Goal: Information Seeking & Learning: Learn about a topic

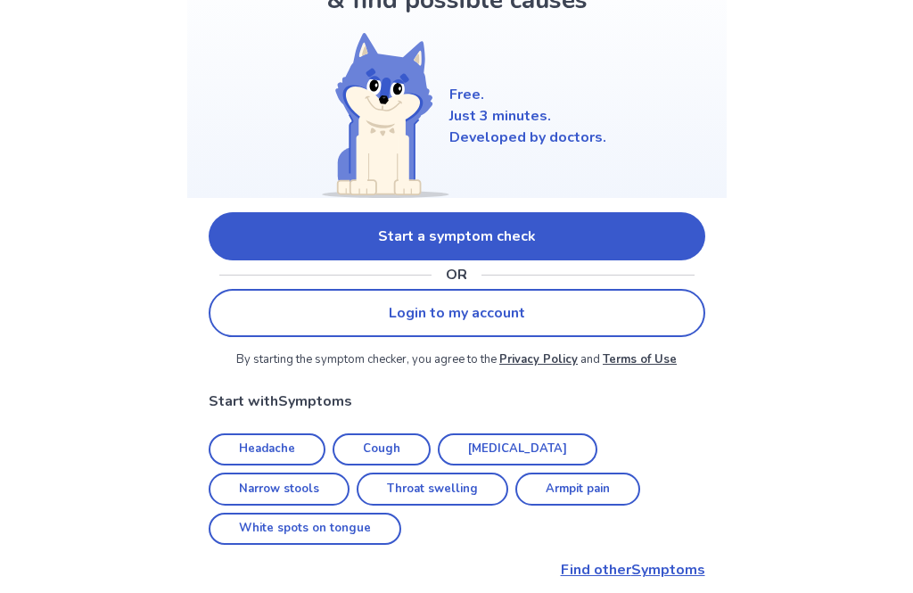
scroll to position [152, 0]
click at [672, 241] on link "Start a symptom check" at bounding box center [457, 237] width 497 height 48
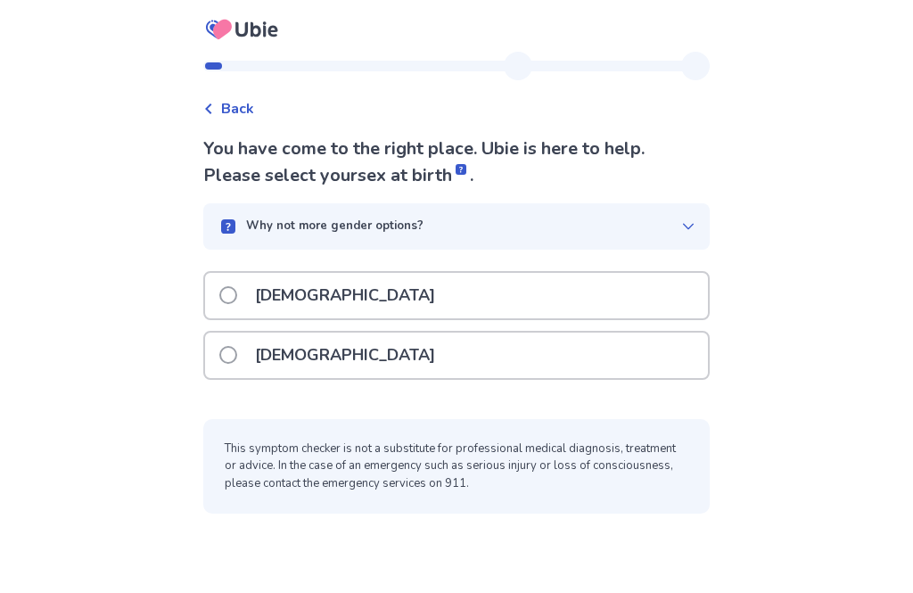
click at [618, 274] on div "[DEMOGRAPHIC_DATA]" at bounding box center [456, 295] width 503 height 45
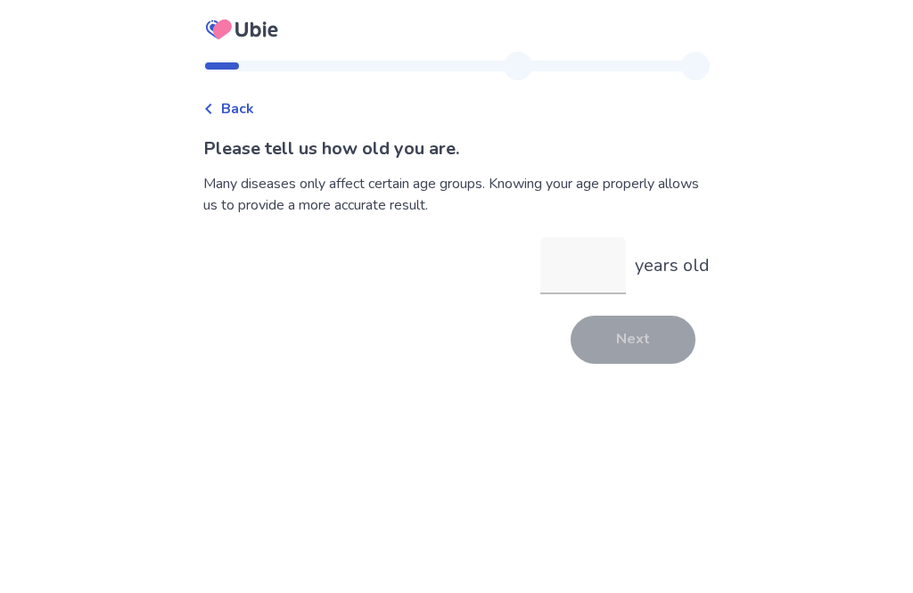
click at [589, 284] on input "years old" at bounding box center [583, 265] width 86 height 57
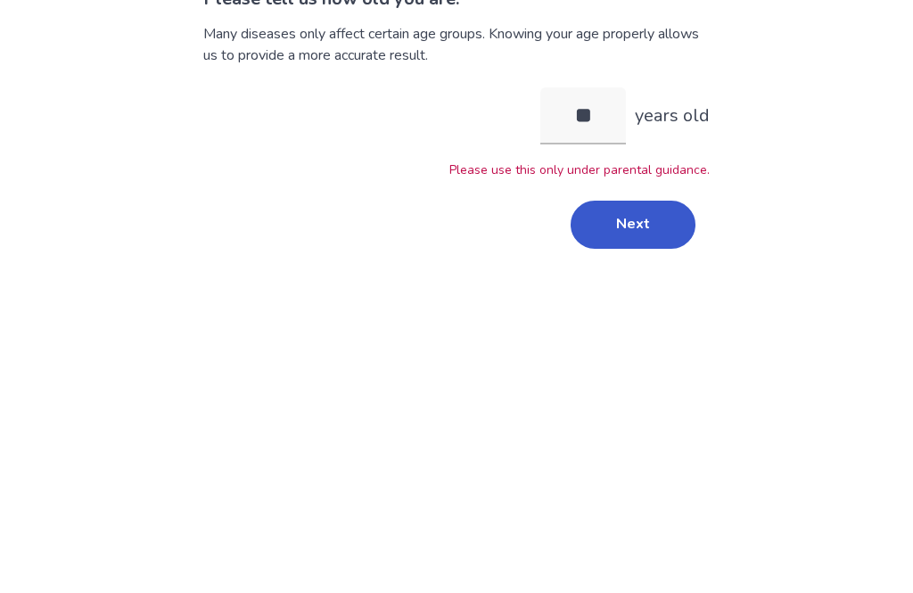
type input "*"
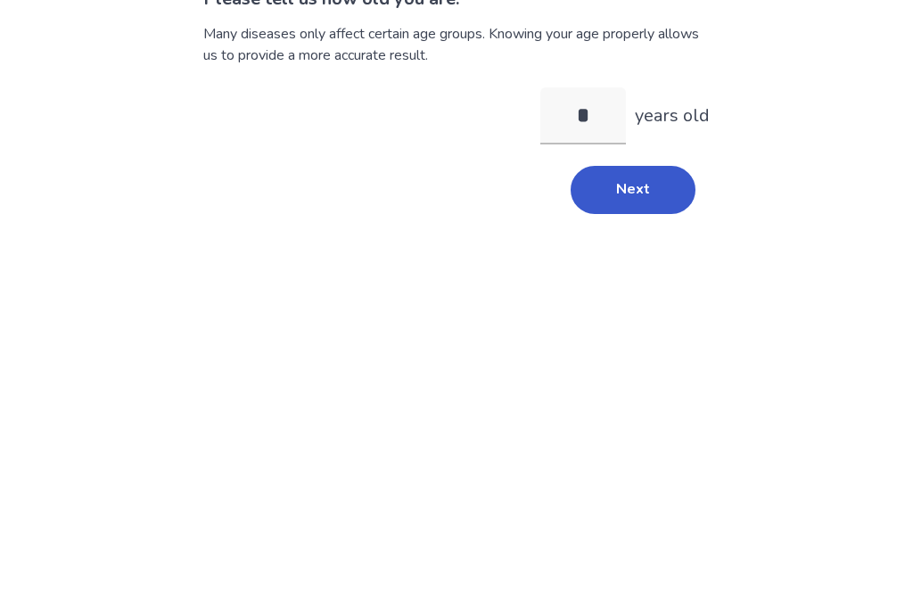
type input "**"
click at [658, 316] on button "Next" at bounding box center [633, 340] width 125 height 48
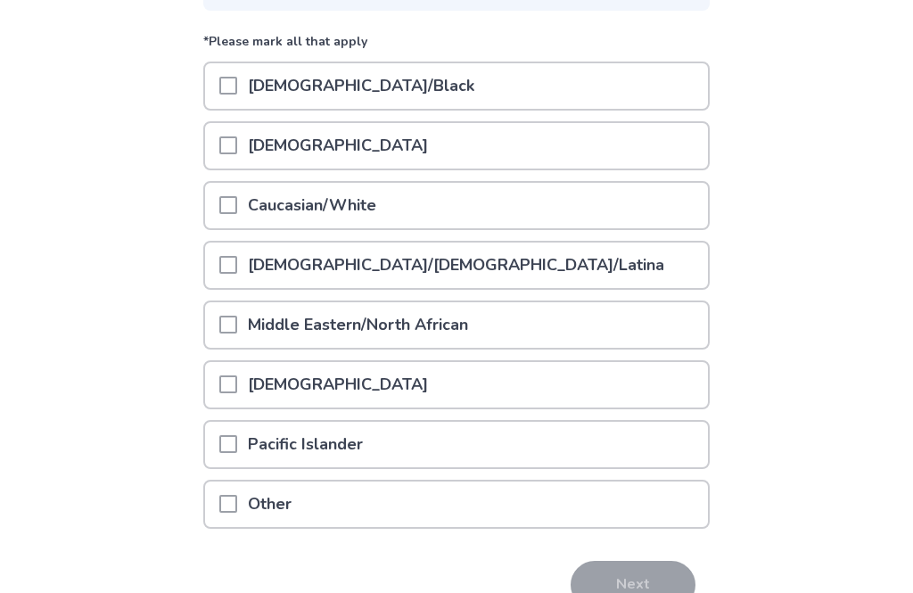
click at [660, 524] on div "Other" at bounding box center [456, 505] width 503 height 45
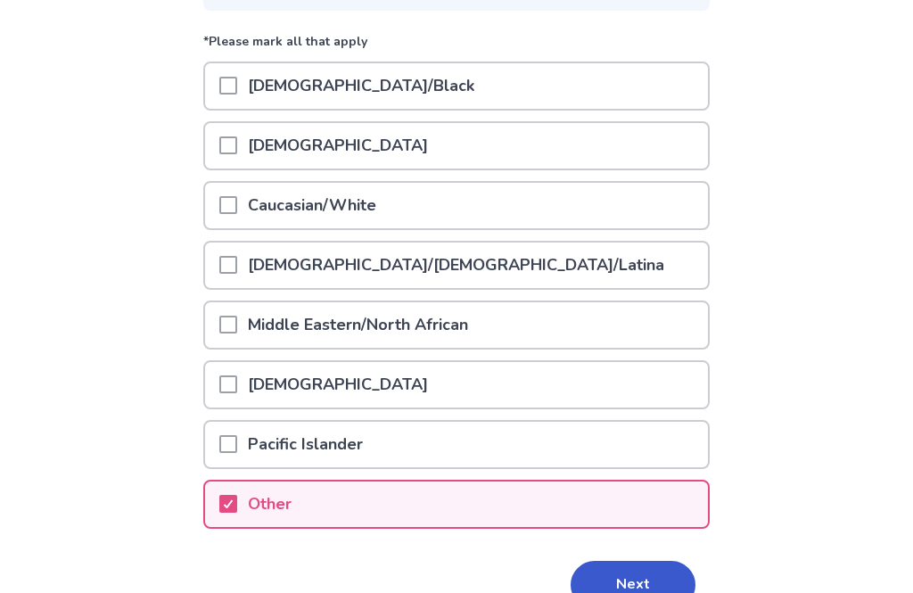
scroll to position [249, 0]
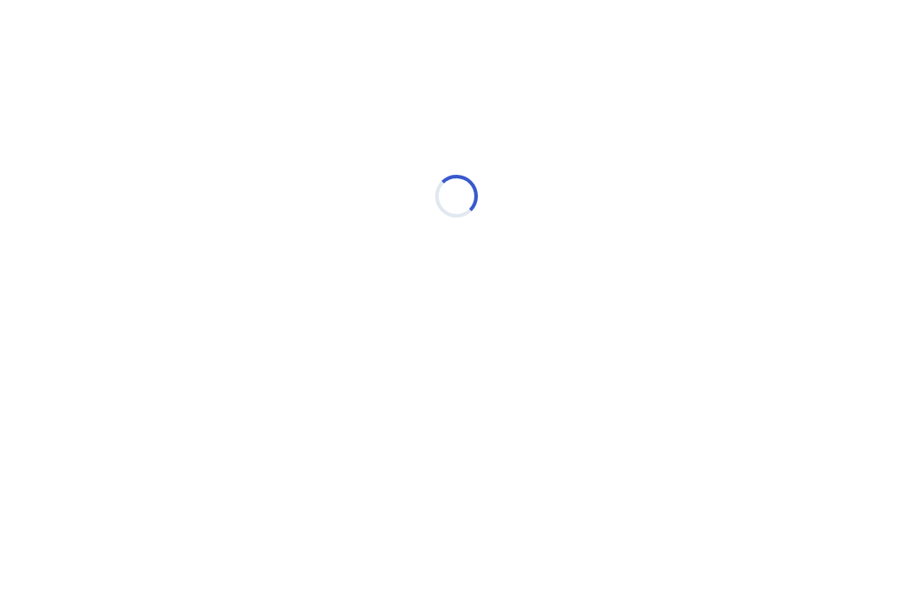
scroll to position [0, 0]
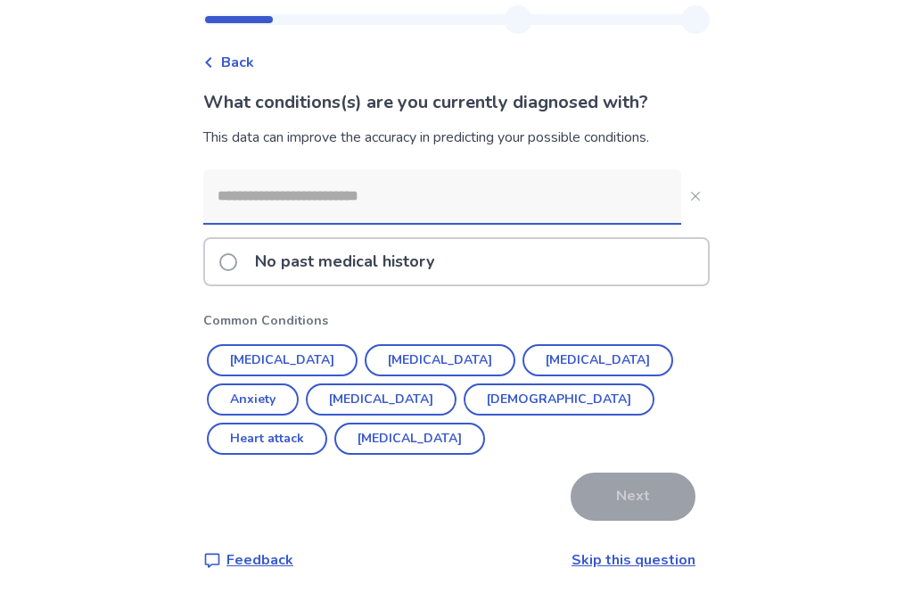
scroll to position [57, 0]
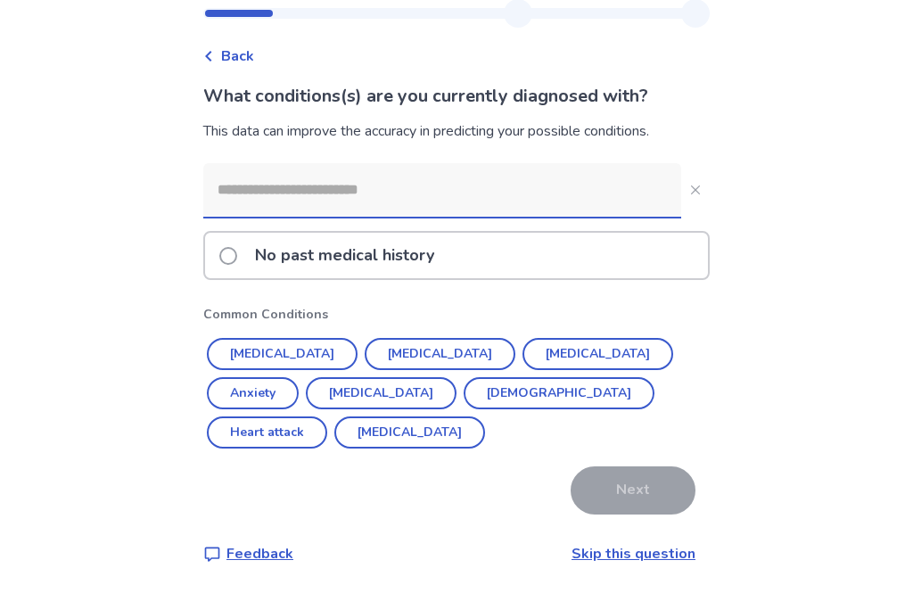
click at [576, 184] on input at bounding box center [442, 190] width 478 height 54
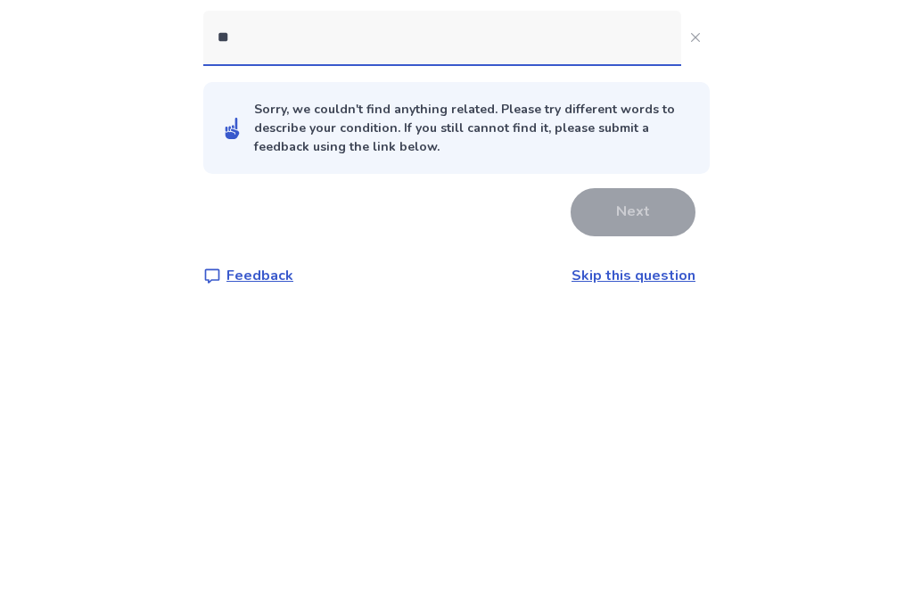
type input "*"
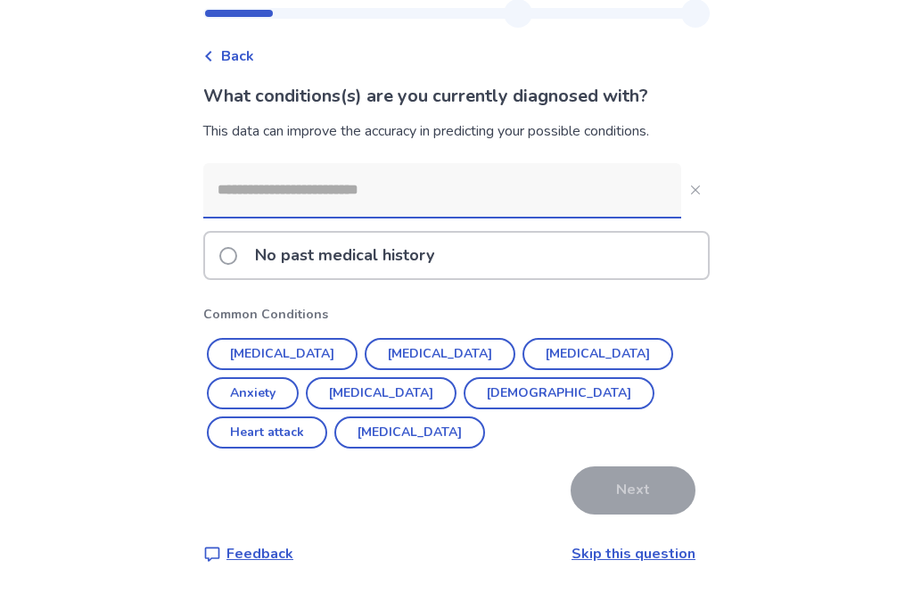
click at [485, 417] on button "ADHD" at bounding box center [409, 433] width 151 height 32
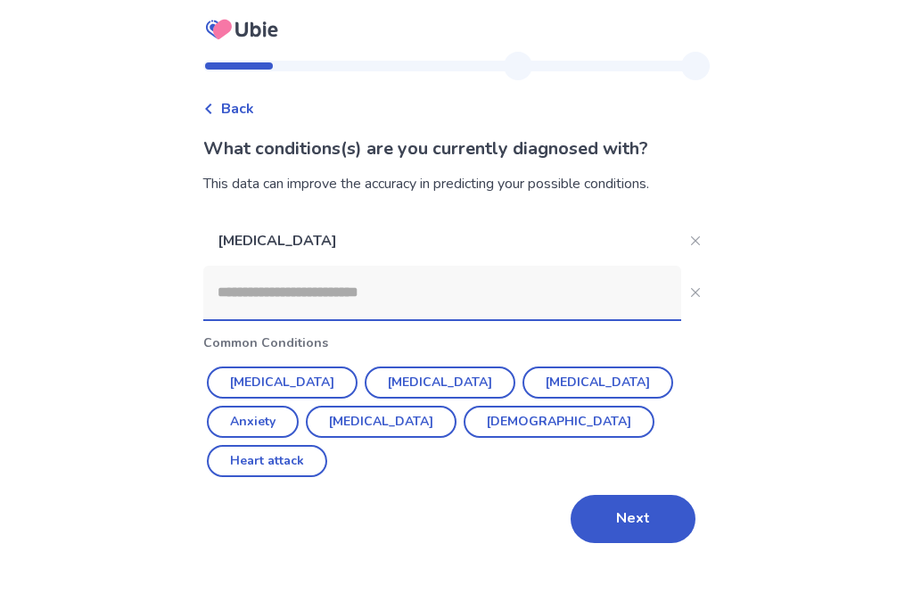
click at [637, 495] on button "Next" at bounding box center [633, 519] width 125 height 48
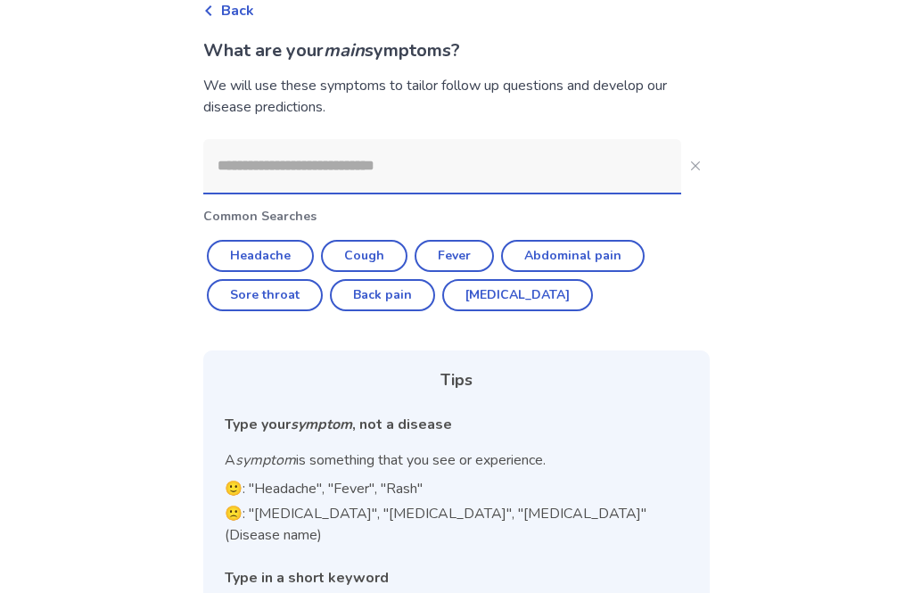
scroll to position [100, 0]
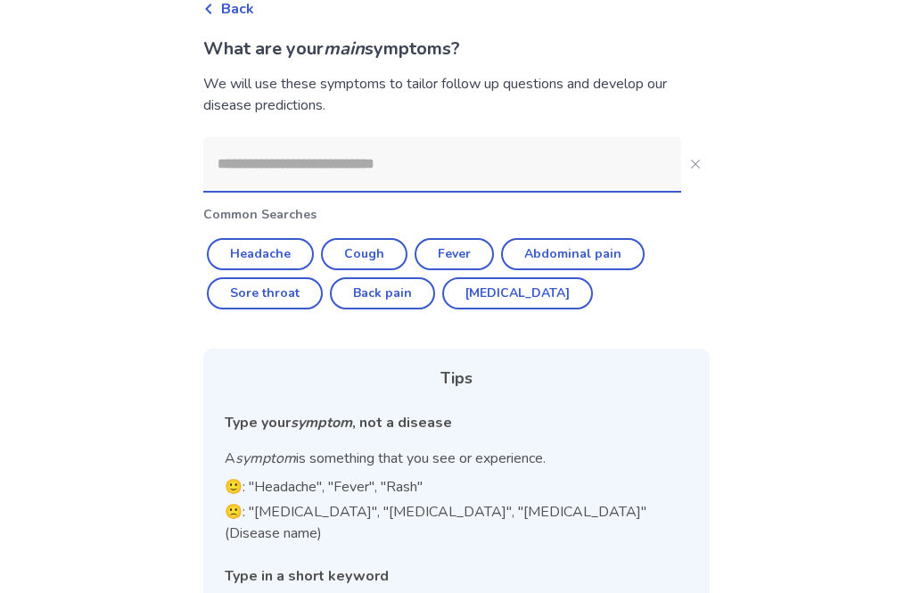
click at [639, 156] on input at bounding box center [442, 164] width 478 height 54
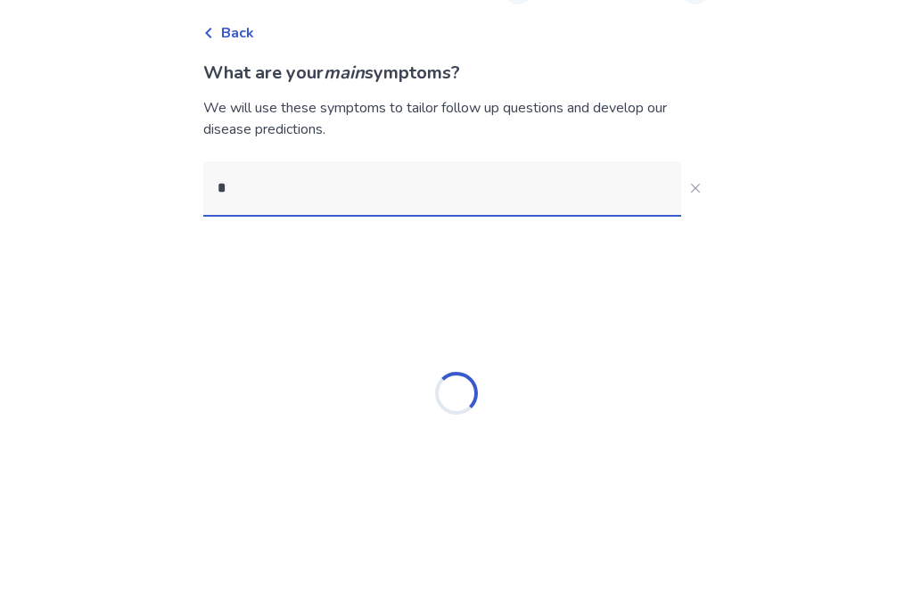
scroll to position [19, 0]
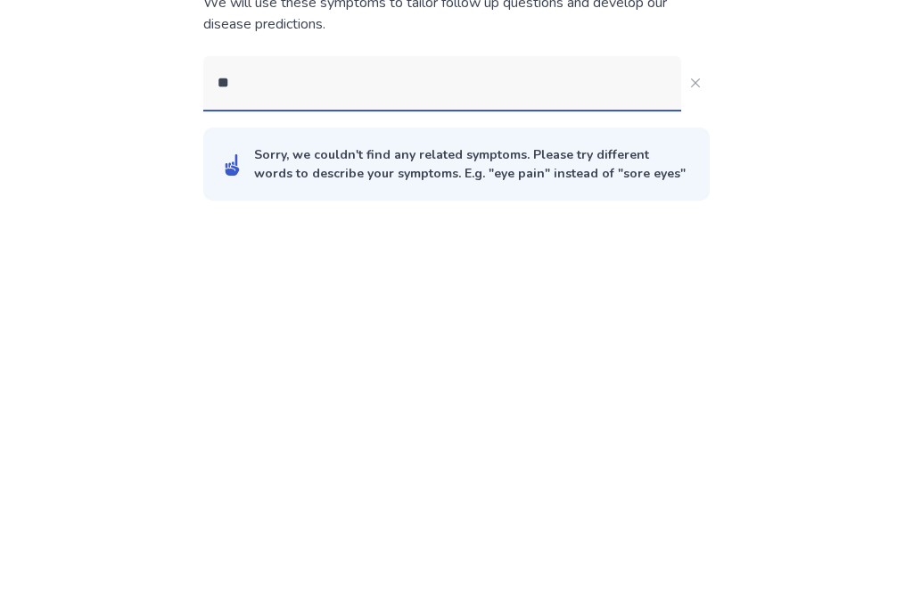
type input "*"
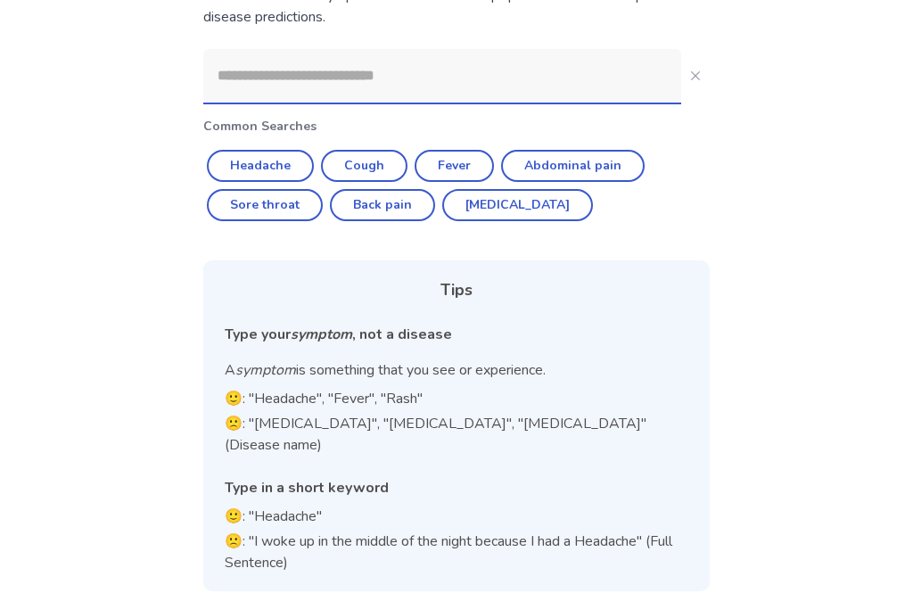
scroll to position [129, 0]
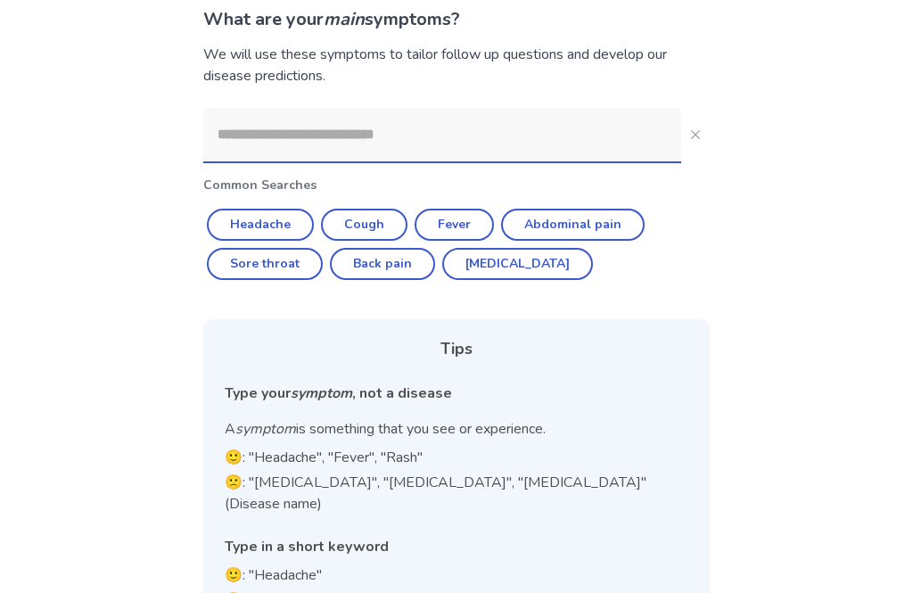
click at [603, 220] on button "Abdominal pain" at bounding box center [573, 225] width 144 height 32
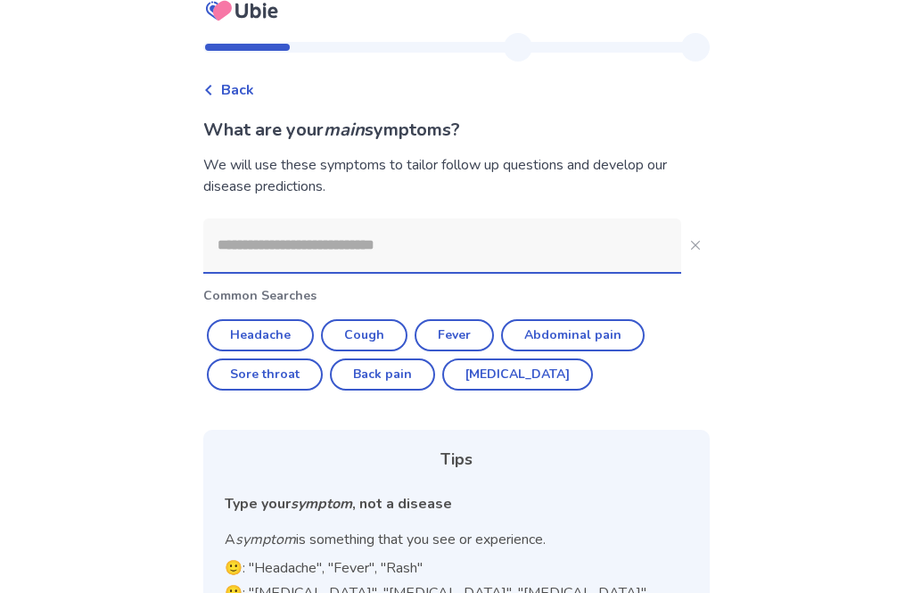
type input "**********"
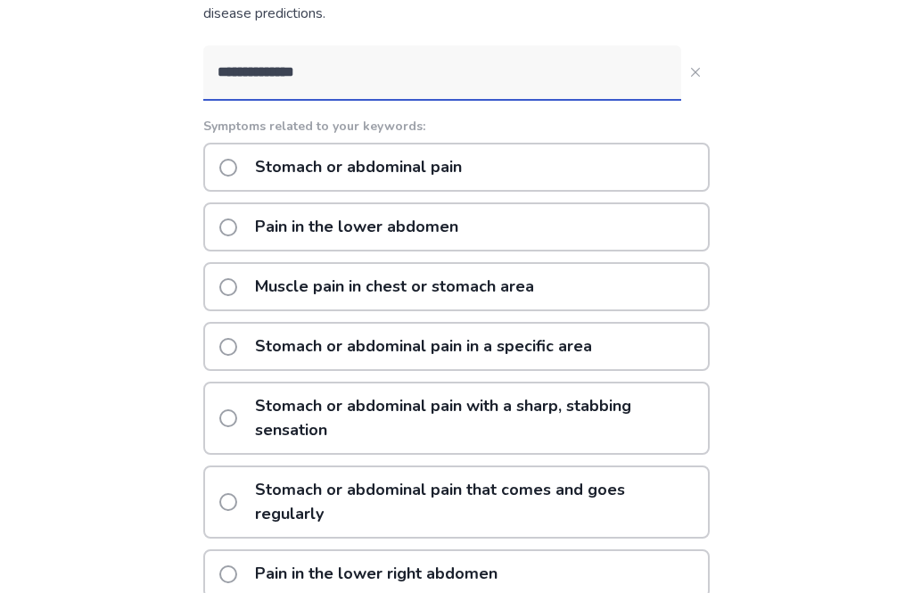
scroll to position [187, 0]
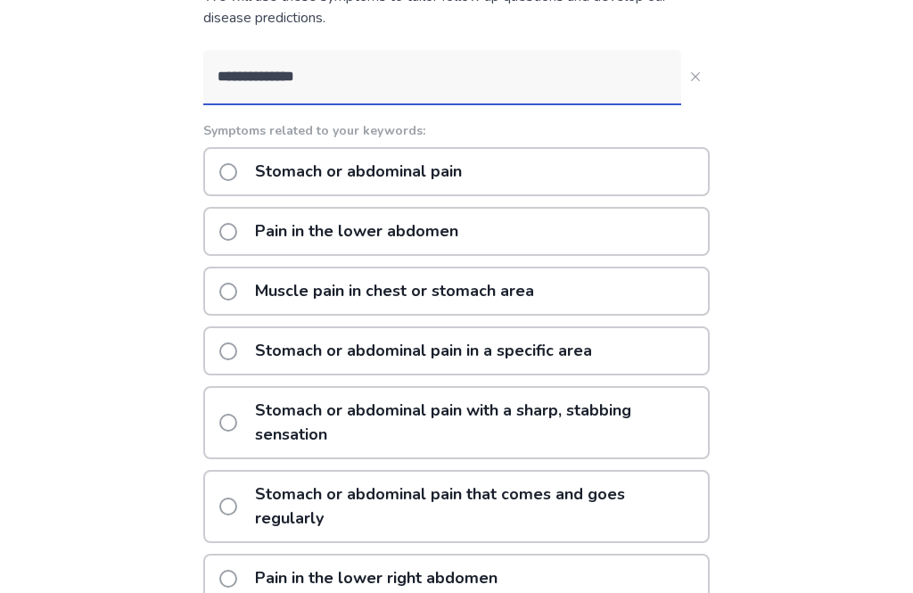
click at [631, 356] on div "Stomach or abdominal pain in a specific area" at bounding box center [456, 350] width 507 height 49
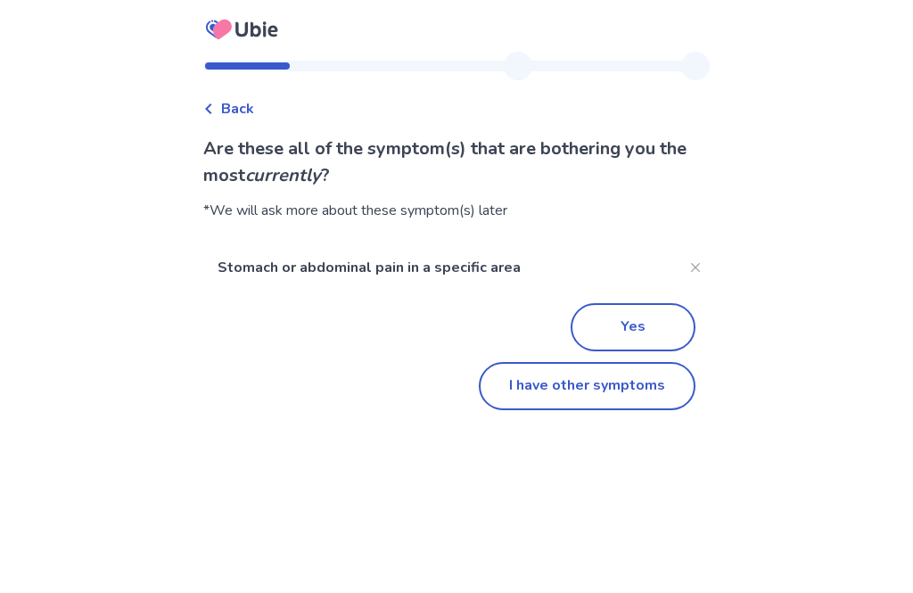
click at [642, 392] on button "I have other symptoms" at bounding box center [587, 386] width 217 height 48
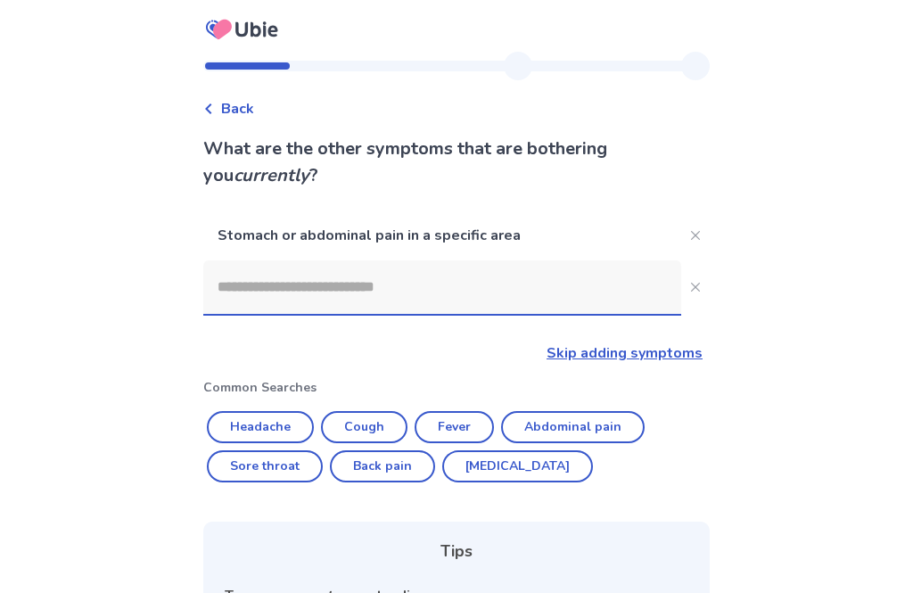
scroll to position [244, 0]
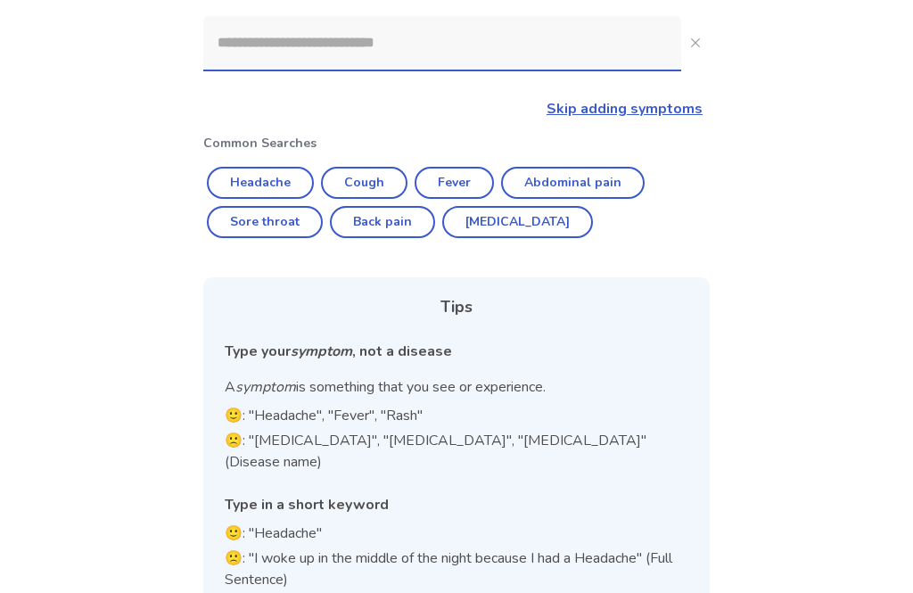
click at [664, 115] on link "Skip adding symptoms" at bounding box center [625, 109] width 156 height 20
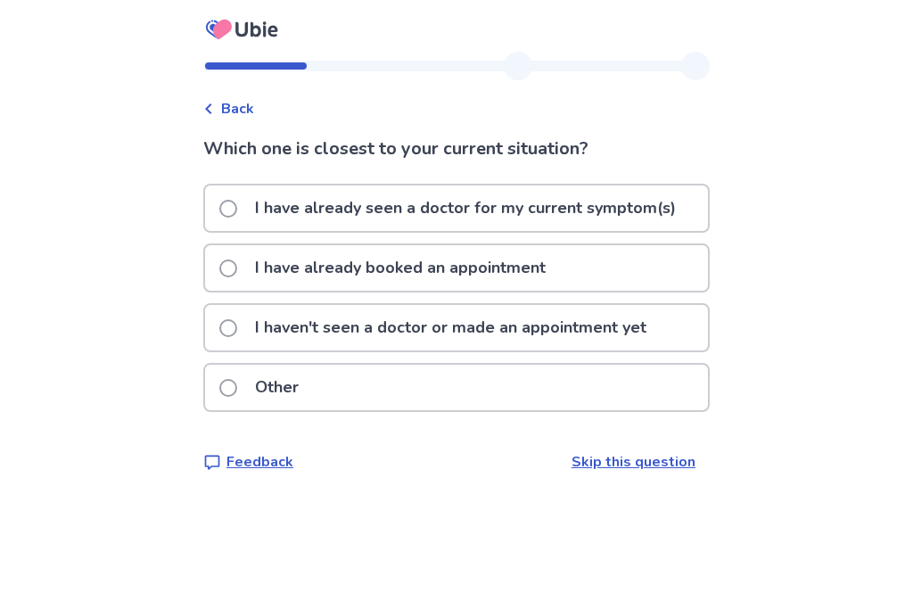
click at [654, 328] on p "I haven't seen a doctor or made an appointment yet" at bounding box center [450, 327] width 413 height 45
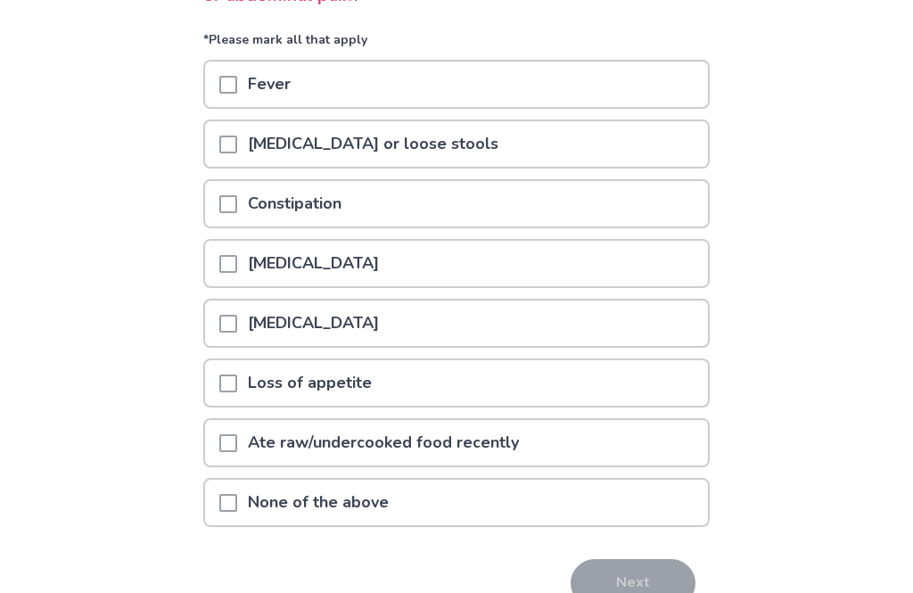
scroll to position [187, 0]
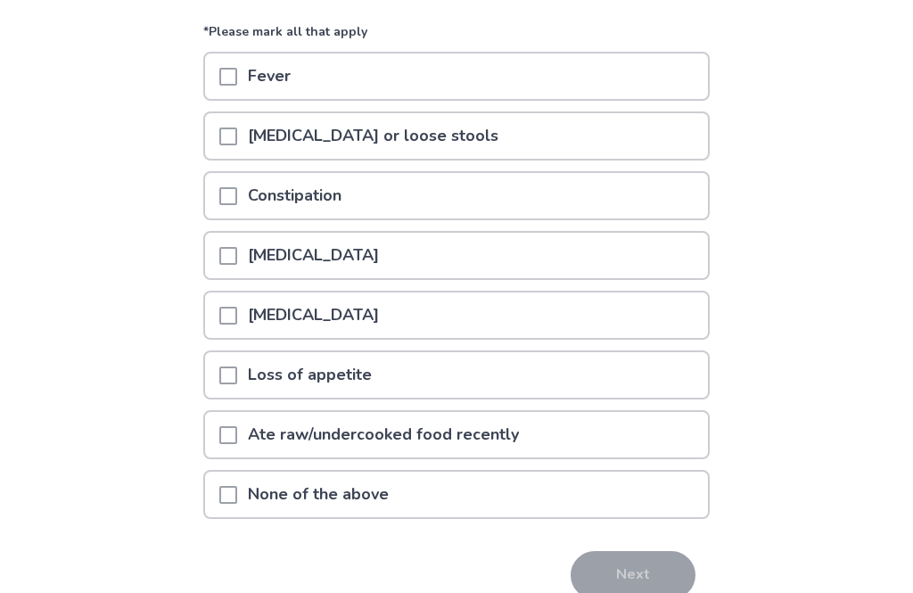
click at [557, 505] on div "None of the above" at bounding box center [456, 495] width 503 height 45
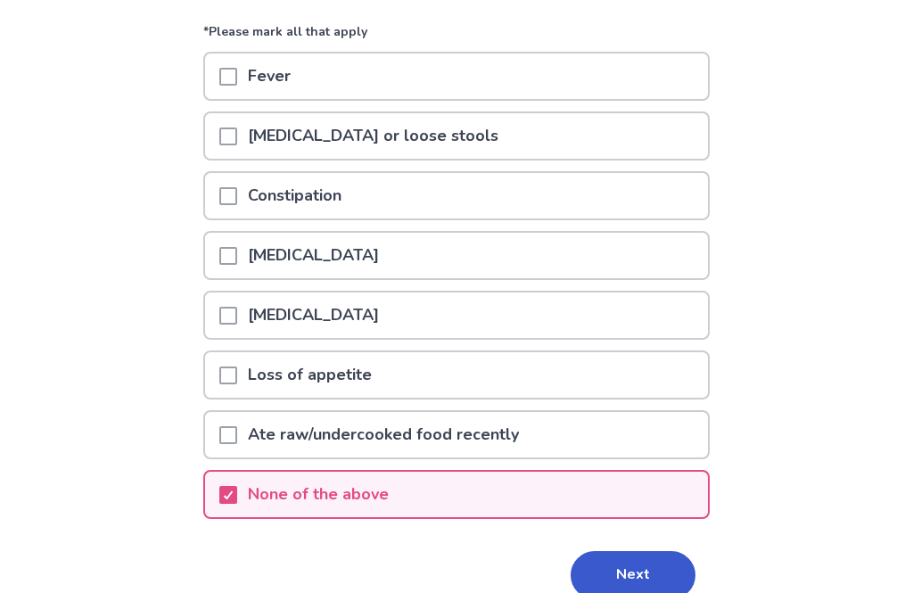
scroll to position [188, 0]
click at [635, 569] on button "Next" at bounding box center [633, 575] width 125 height 48
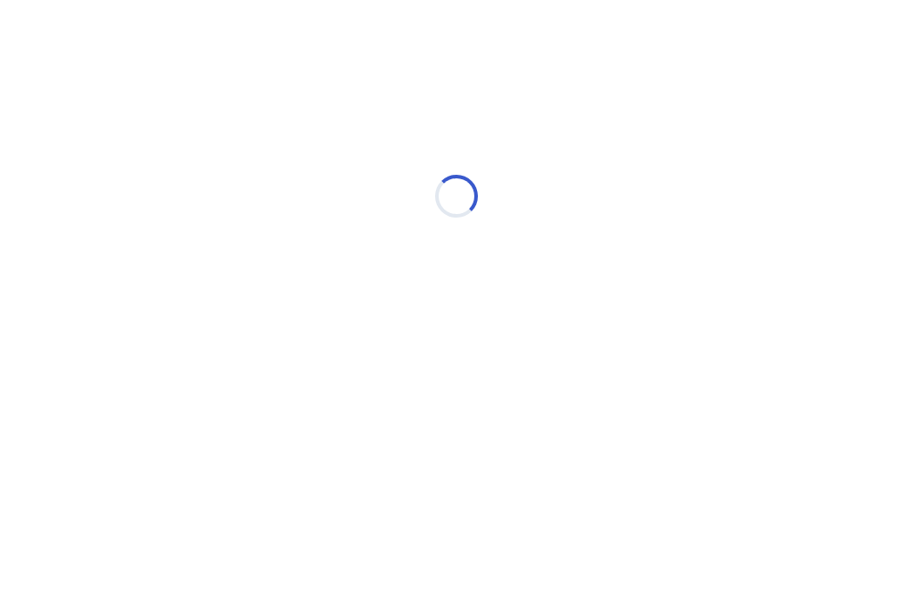
select select "*"
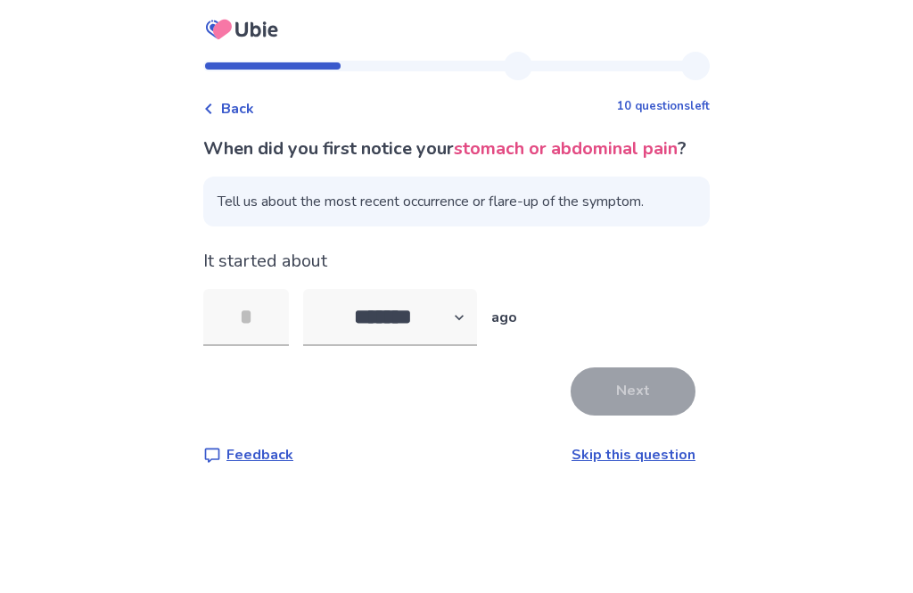
click at [243, 340] on input "tel" at bounding box center [246, 317] width 86 height 57
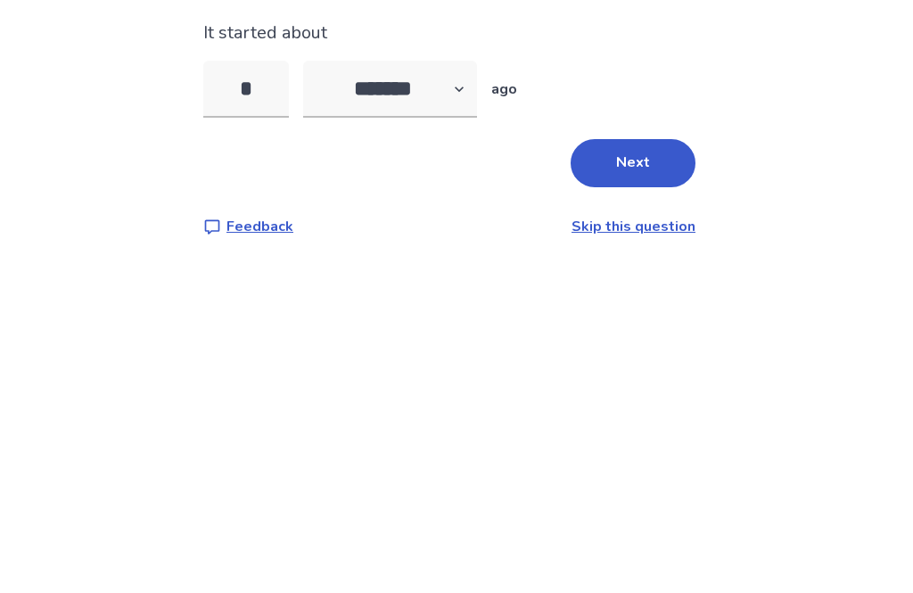
type input "**"
click at [633, 367] on button "Next" at bounding box center [633, 391] width 125 height 48
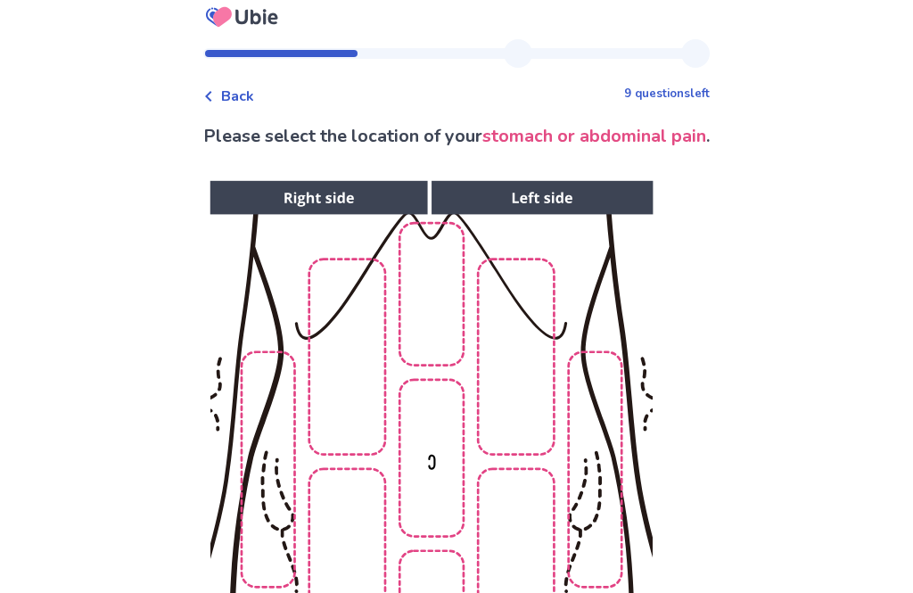
scroll to position [4, 0]
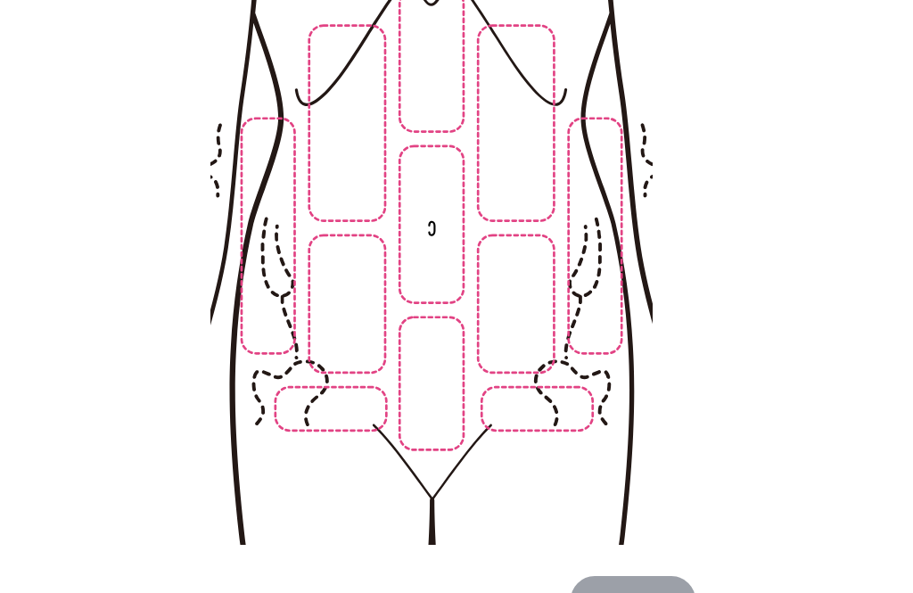
click at [457, 450] on img at bounding box center [430, 246] width 911 height 617
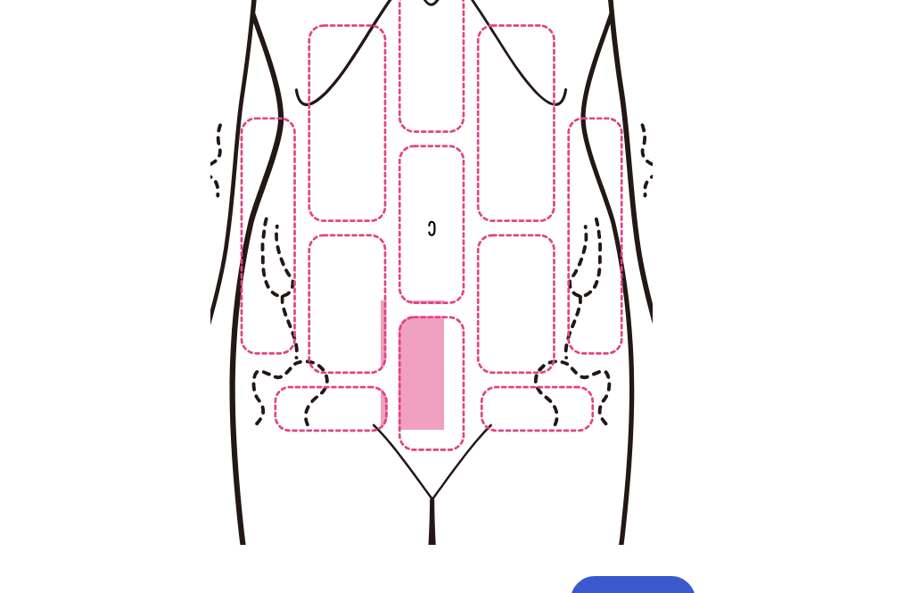
click at [433, 434] on img at bounding box center [430, 246] width 911 height 617
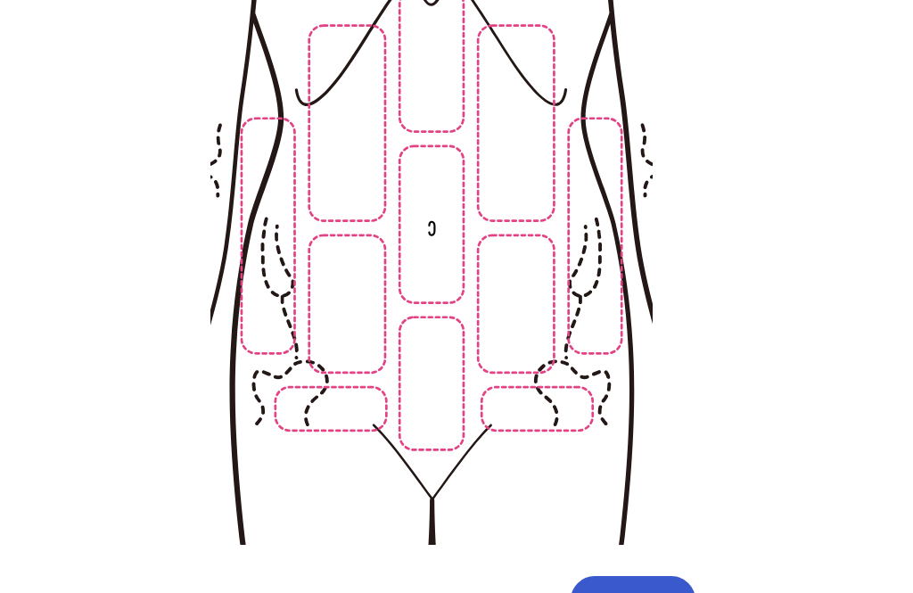
click at [448, 420] on img at bounding box center [430, 246] width 911 height 617
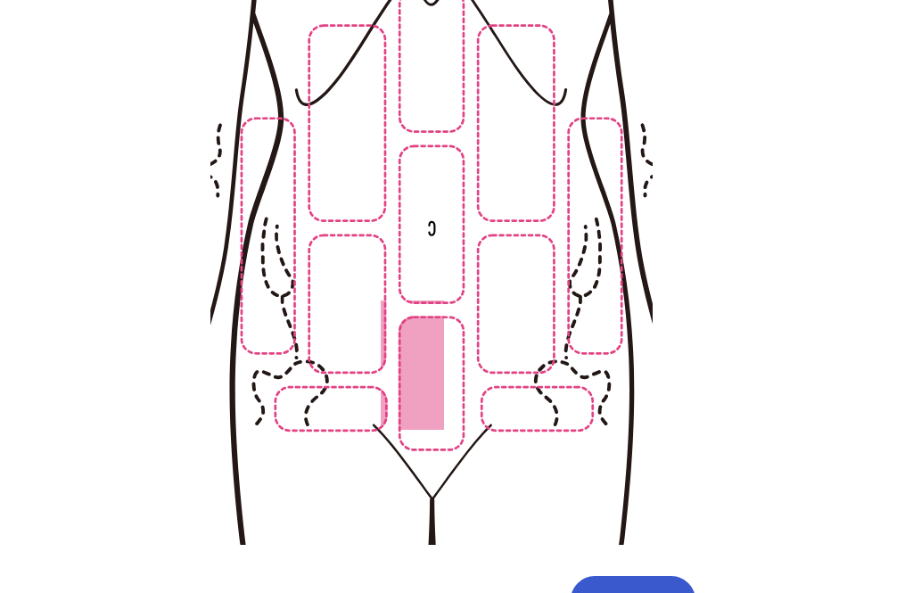
click at [618, 592] on button "Next" at bounding box center [633, 600] width 125 height 48
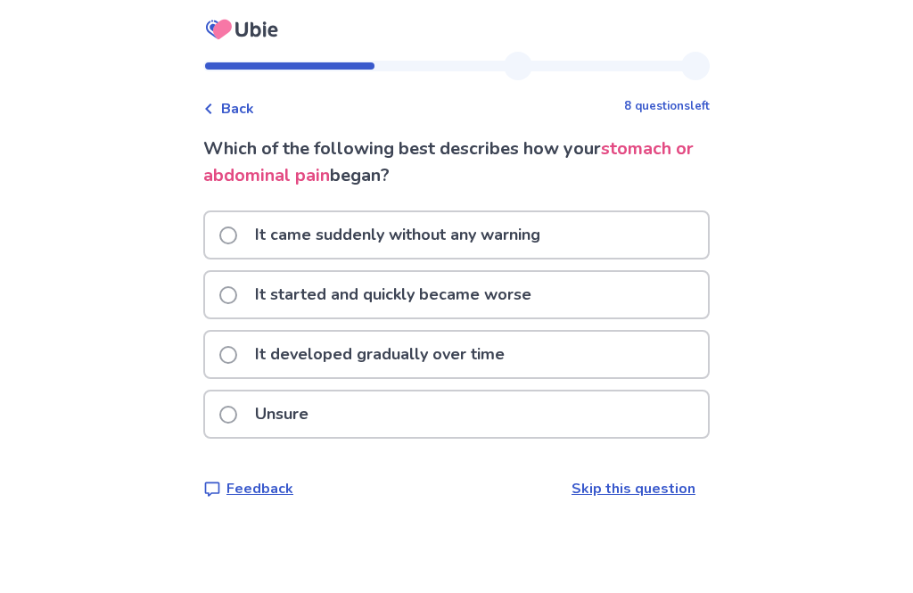
click at [663, 247] on div "It came suddenly without any warning" at bounding box center [456, 234] width 503 height 45
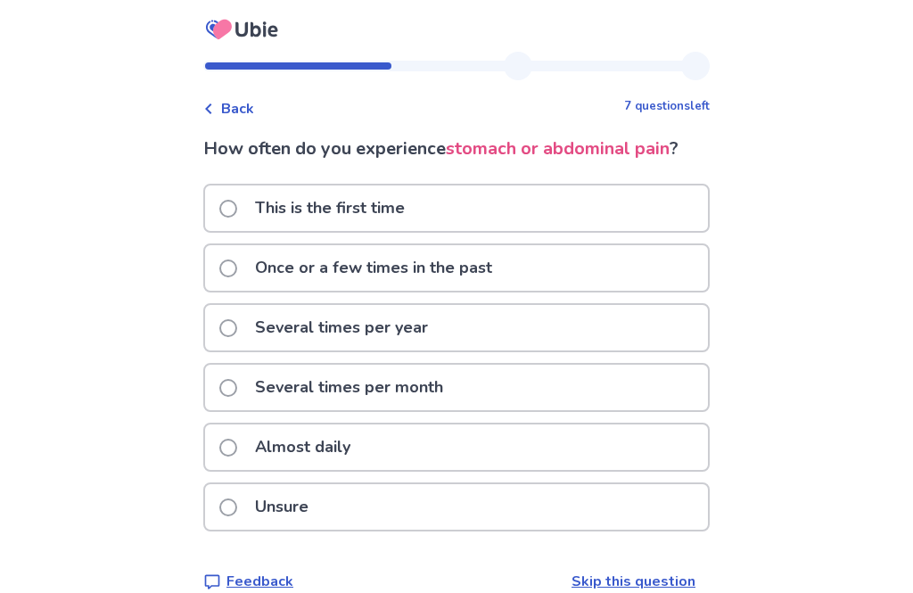
click at [611, 463] on div "Almost daily" at bounding box center [456, 447] width 503 height 45
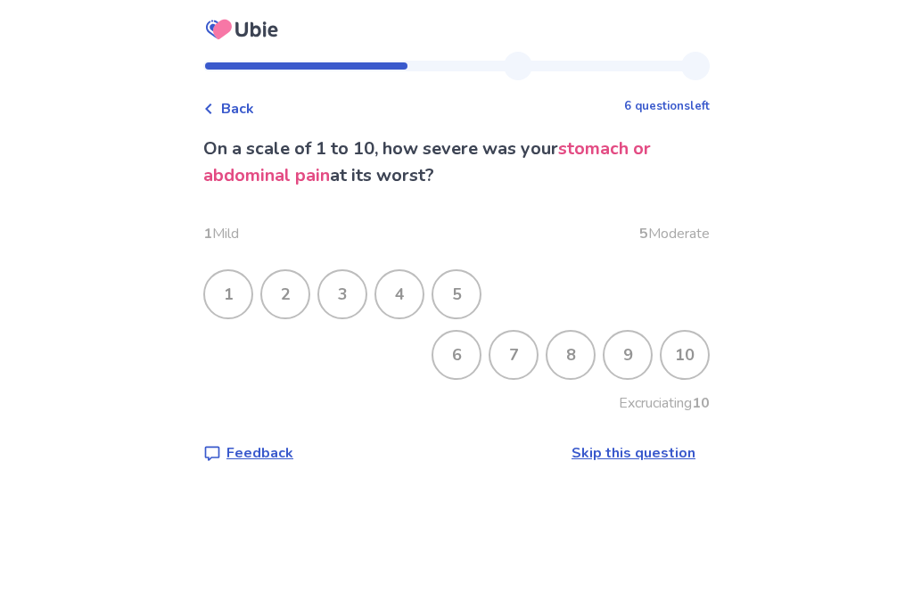
click at [671, 352] on div "10" at bounding box center [685, 355] width 46 height 46
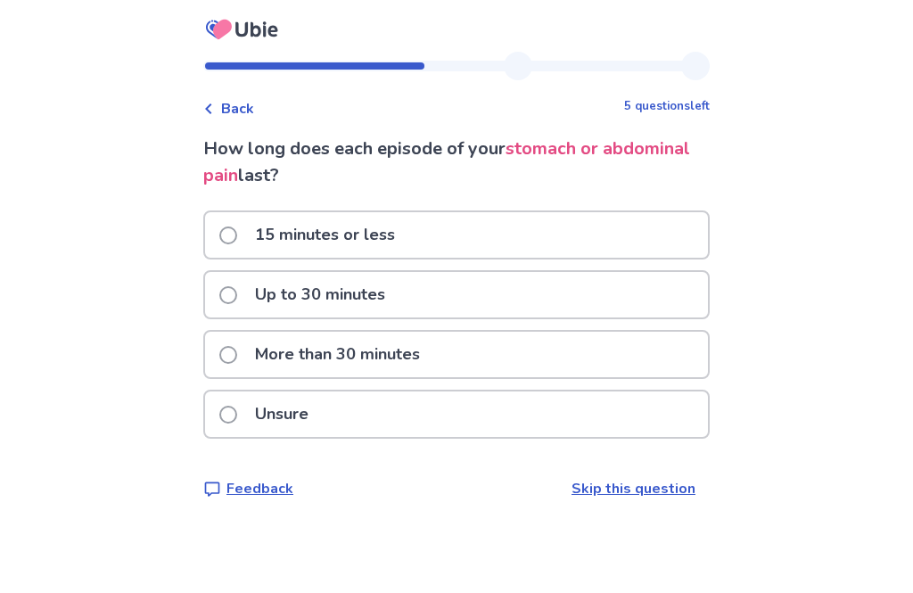
click at [663, 428] on div "Unsure" at bounding box center [456, 414] width 503 height 45
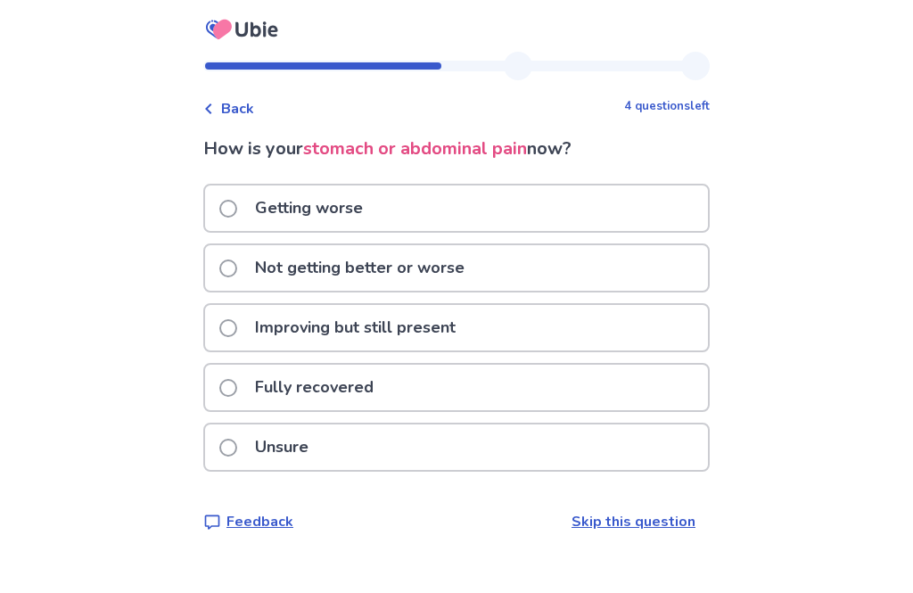
click at [632, 453] on div "Unsure" at bounding box center [456, 447] width 503 height 45
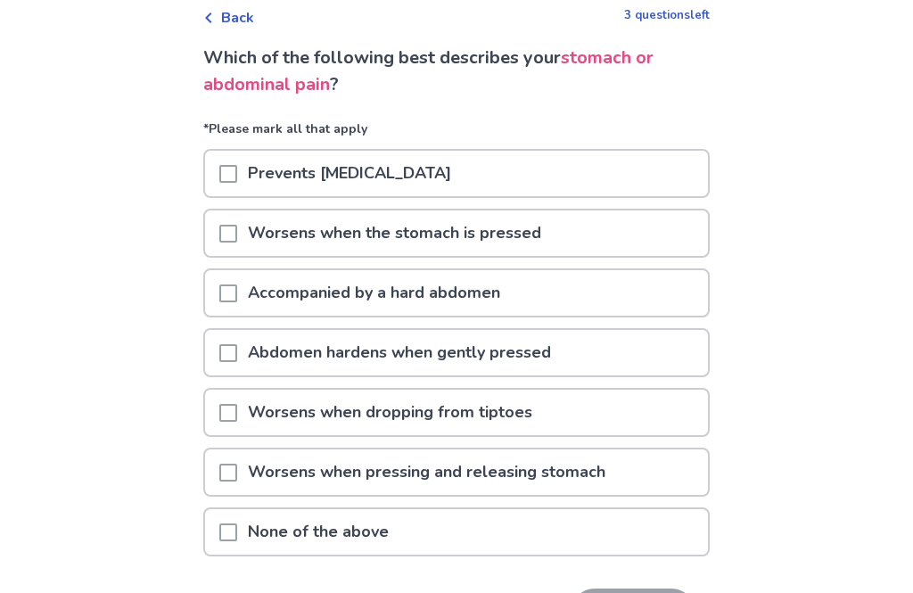
click at [627, 536] on div "None of the above" at bounding box center [456, 532] width 503 height 45
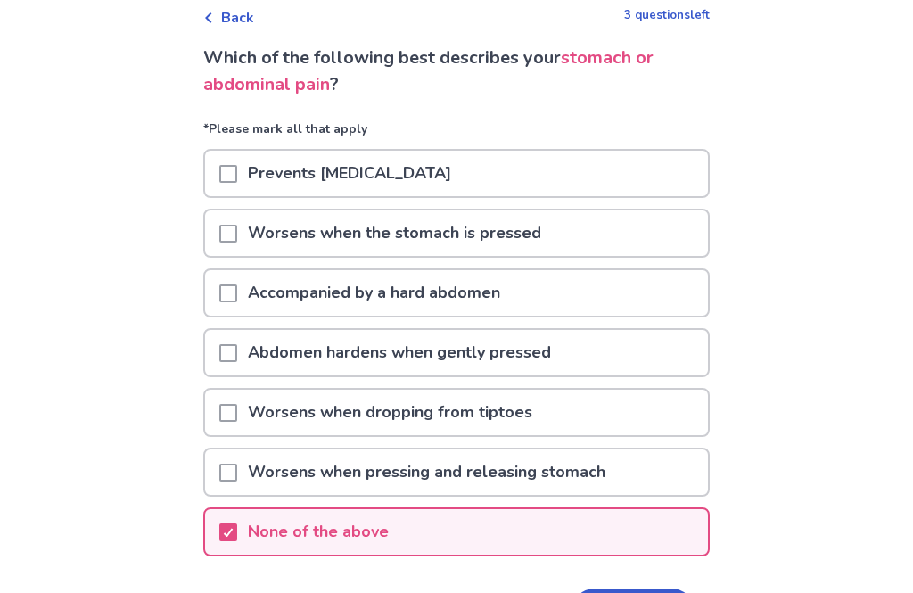
scroll to position [91, 0]
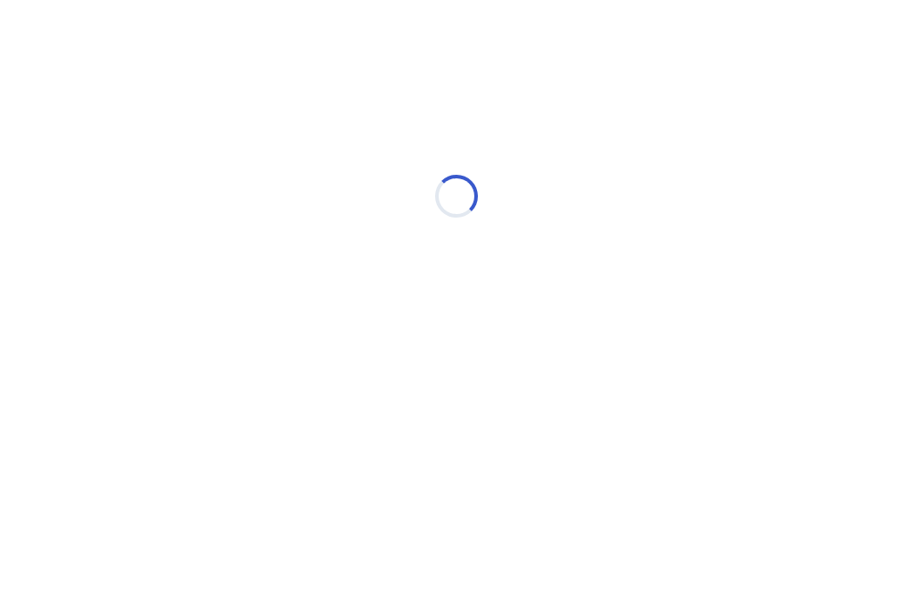
scroll to position [0, 0]
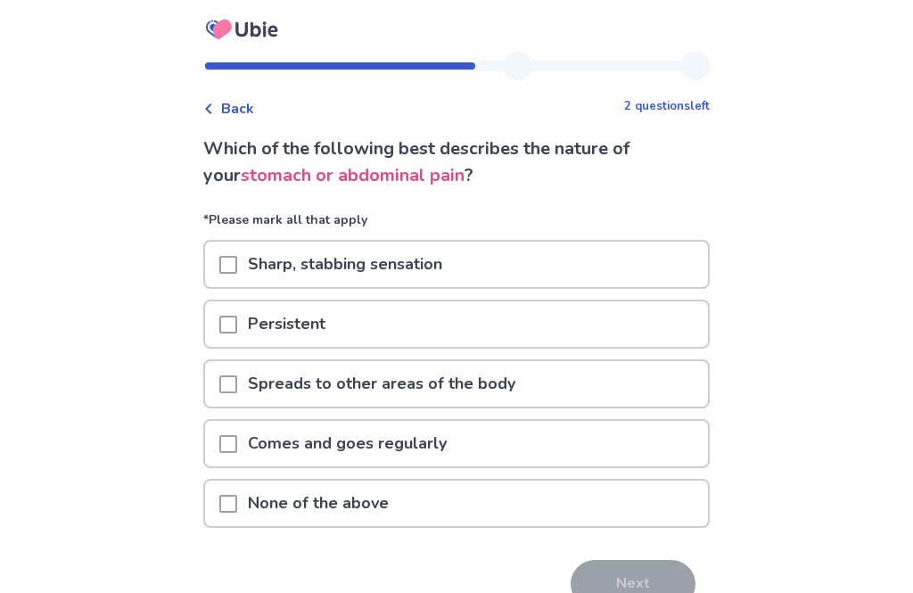
click at [609, 517] on div "None of the above" at bounding box center [456, 503] width 503 height 45
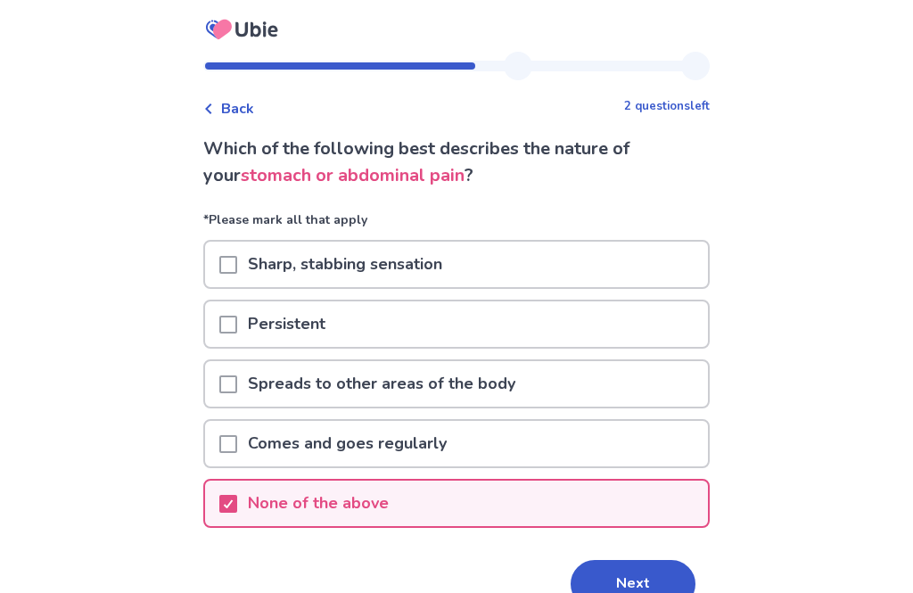
click at [647, 578] on button "Next" at bounding box center [633, 584] width 125 height 48
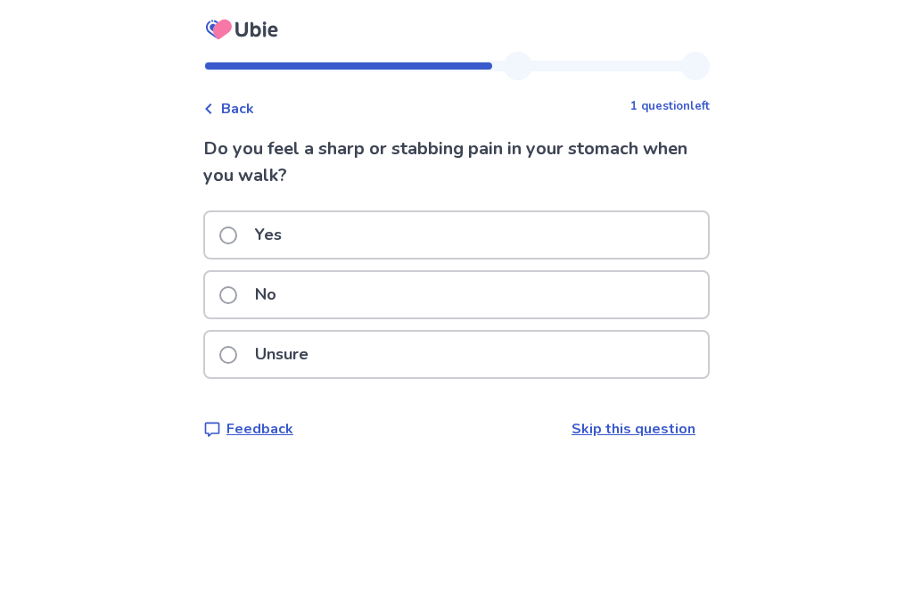
click at [609, 309] on div "No" at bounding box center [456, 294] width 503 height 45
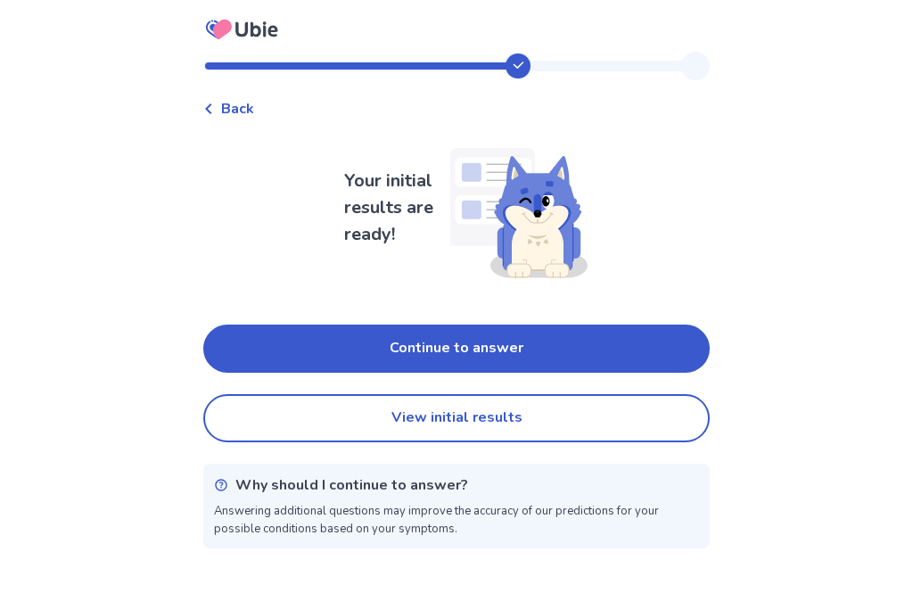
click at [634, 351] on button "Continue to answer" at bounding box center [456, 349] width 507 height 48
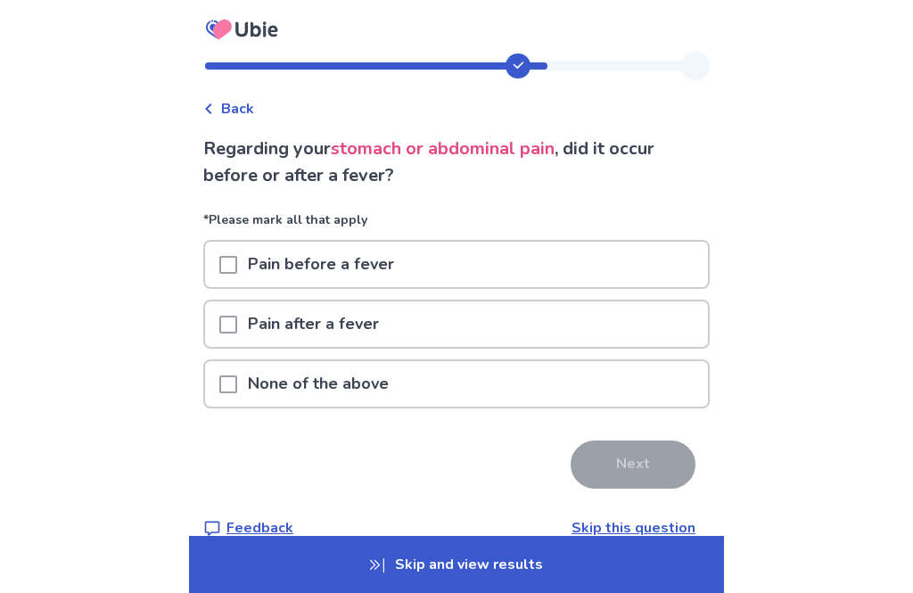
click at [623, 398] on div "None of the above" at bounding box center [456, 383] width 503 height 45
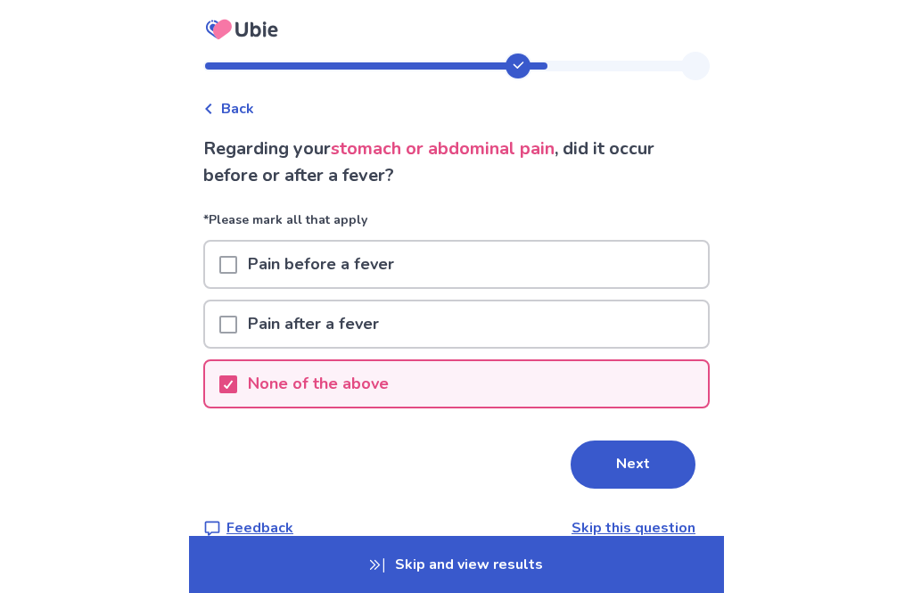
click at [632, 455] on button "Next" at bounding box center [633, 465] width 125 height 48
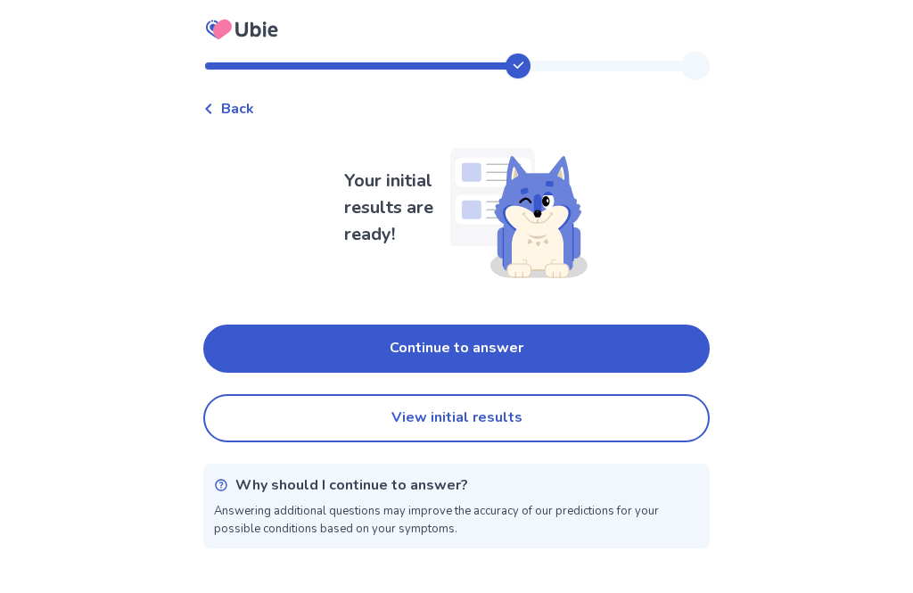
click at [641, 421] on button "View initial results" at bounding box center [456, 418] width 507 height 48
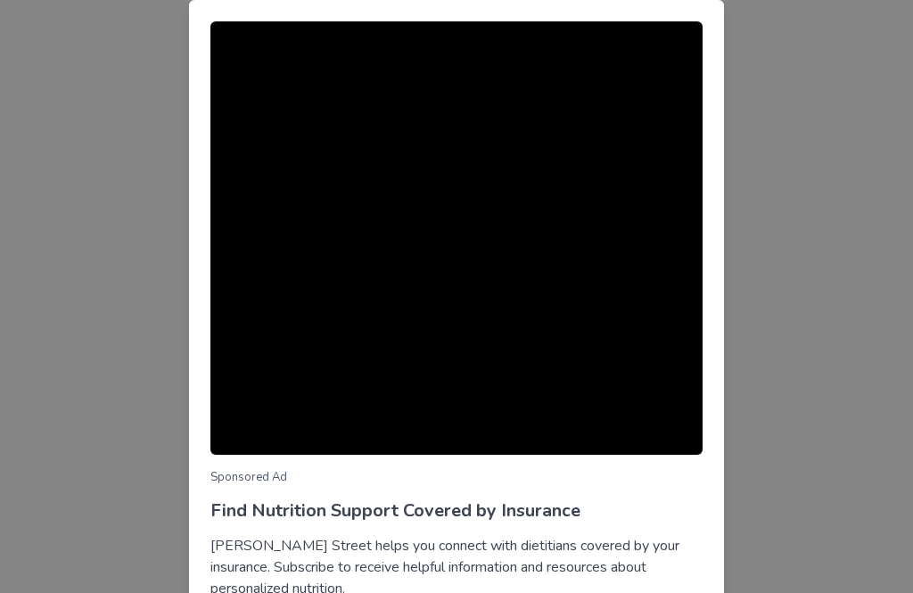
scroll to position [136, 0]
click at [788, 238] on div "Sponsored Ad Find Nutrition Support Covered by Insurance Berry Street helps you…" at bounding box center [456, 296] width 913 height 593
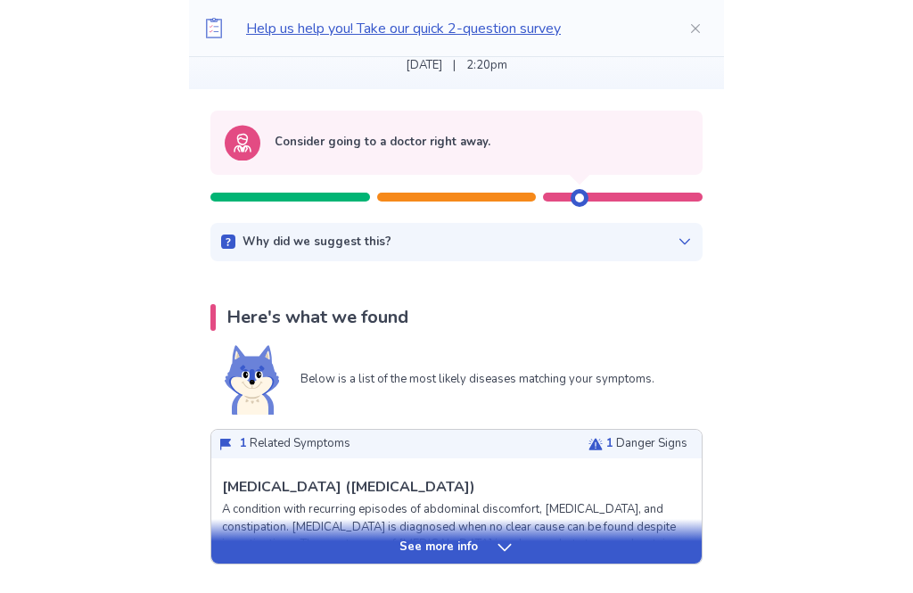
click at [525, 557] on div "See more info" at bounding box center [456, 541] width 491 height 45
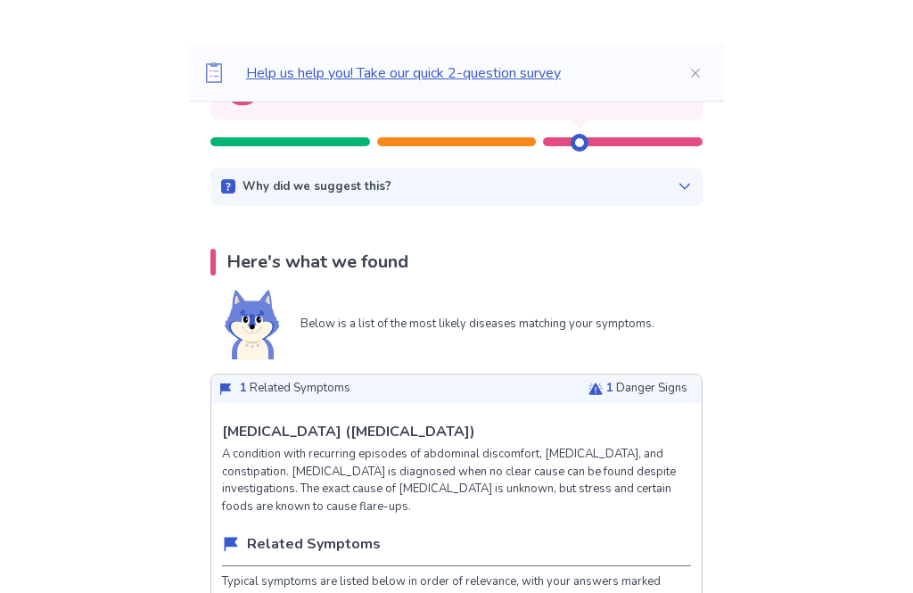
scroll to position [0, 0]
